Goal: Navigation & Orientation: Find specific page/section

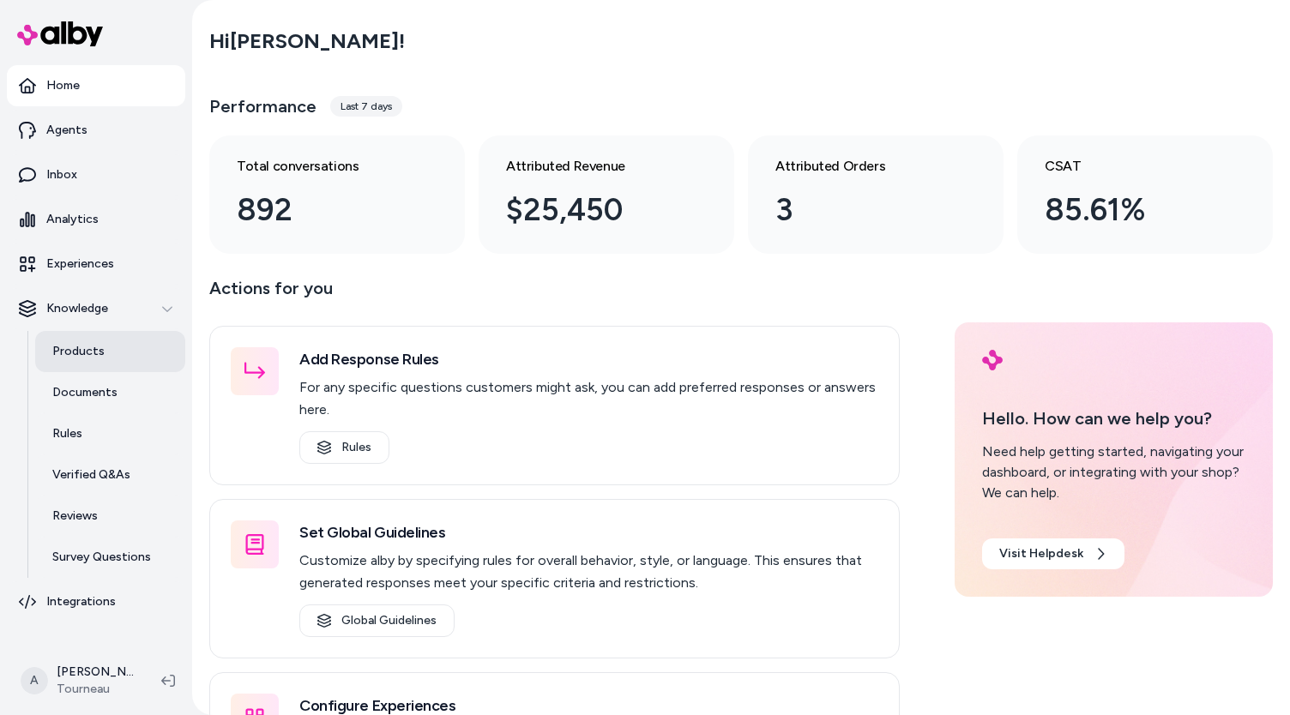
click at [106, 354] on link "Products" at bounding box center [110, 351] width 150 height 41
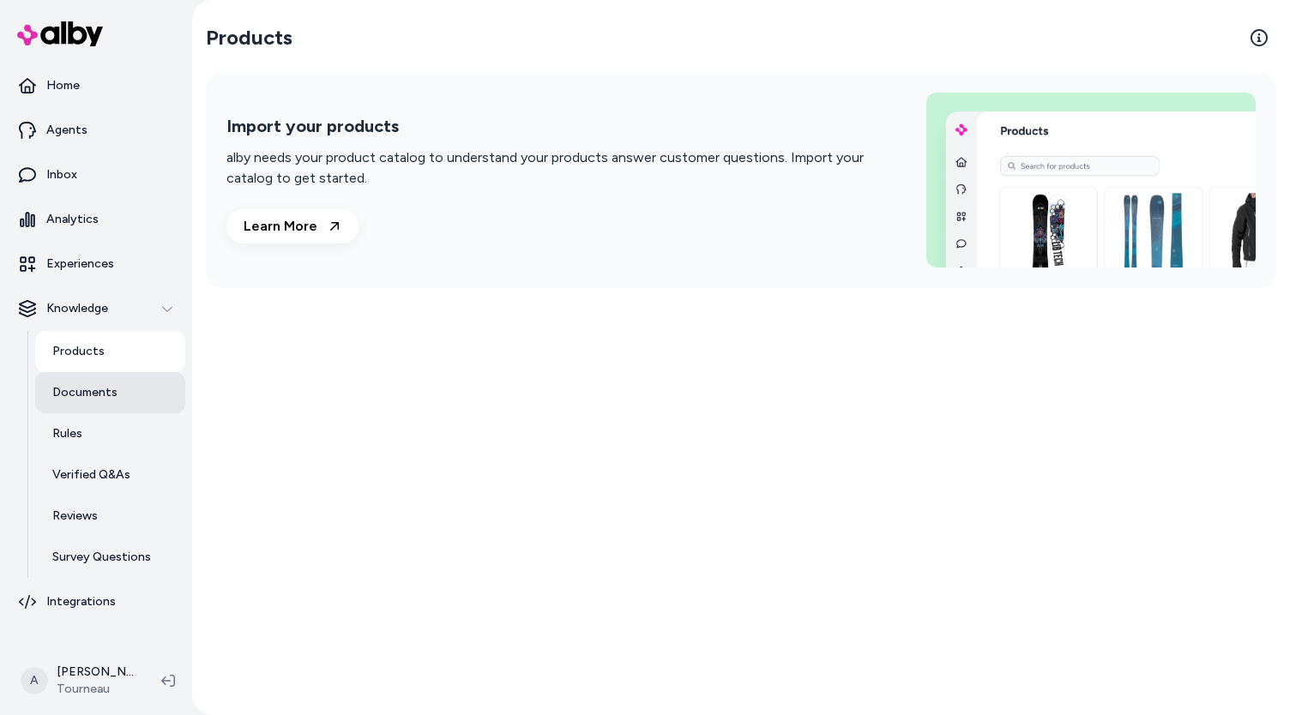
click at [93, 401] on p "Documents" at bounding box center [84, 392] width 65 height 17
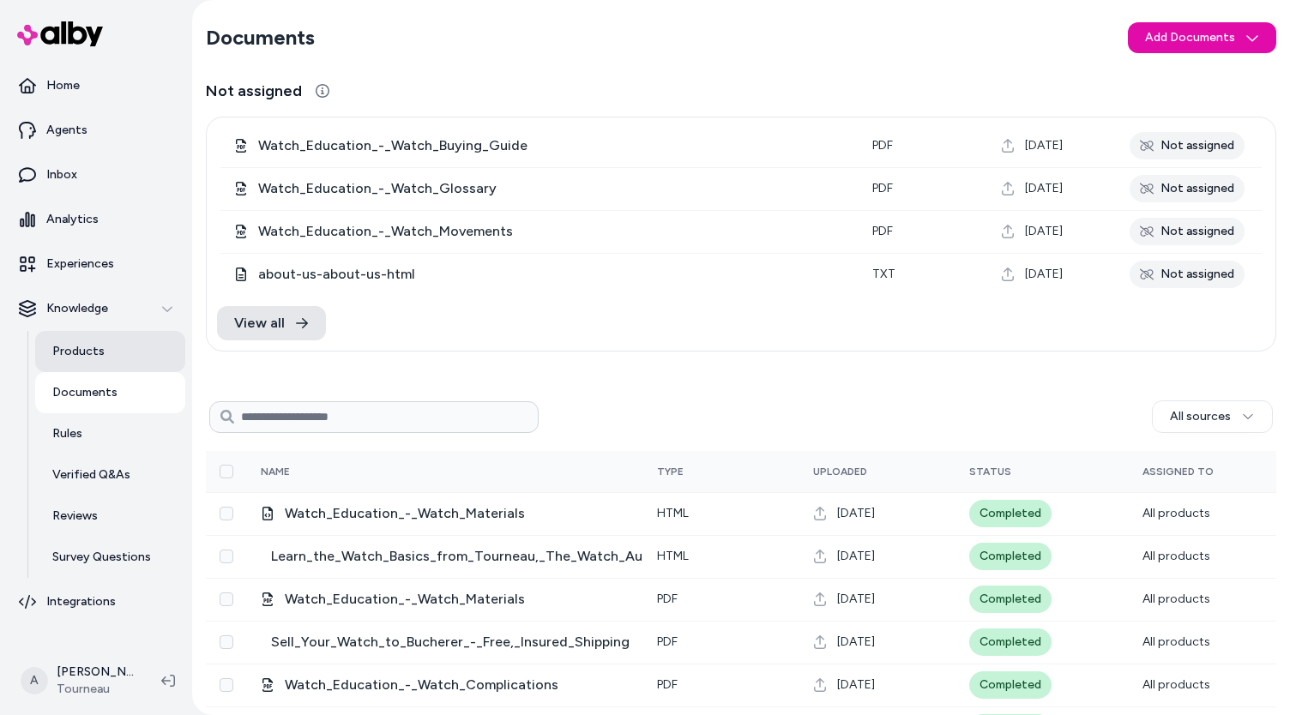
click at [119, 362] on link "Products" at bounding box center [110, 351] width 150 height 41
